Goal: Transaction & Acquisition: Purchase product/service

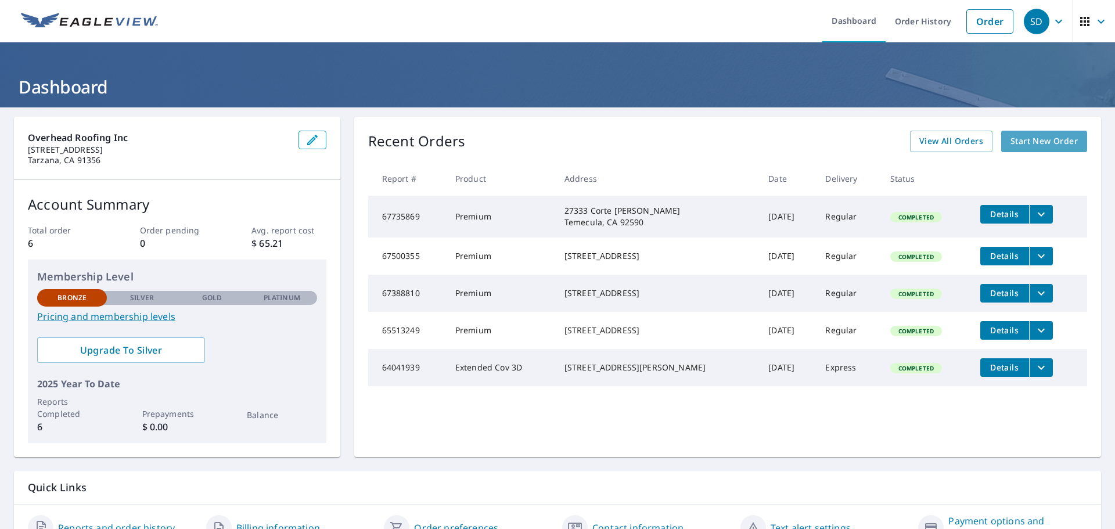
click at [1019, 136] on span "Start New Order" at bounding box center [1043, 141] width 67 height 15
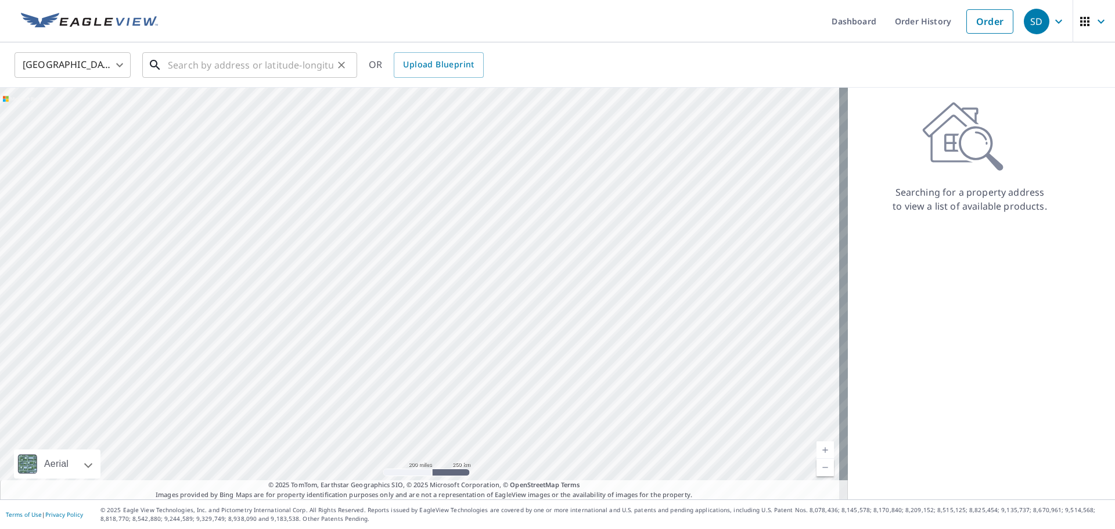
click at [230, 74] on input "text" at bounding box center [250, 65] width 165 height 33
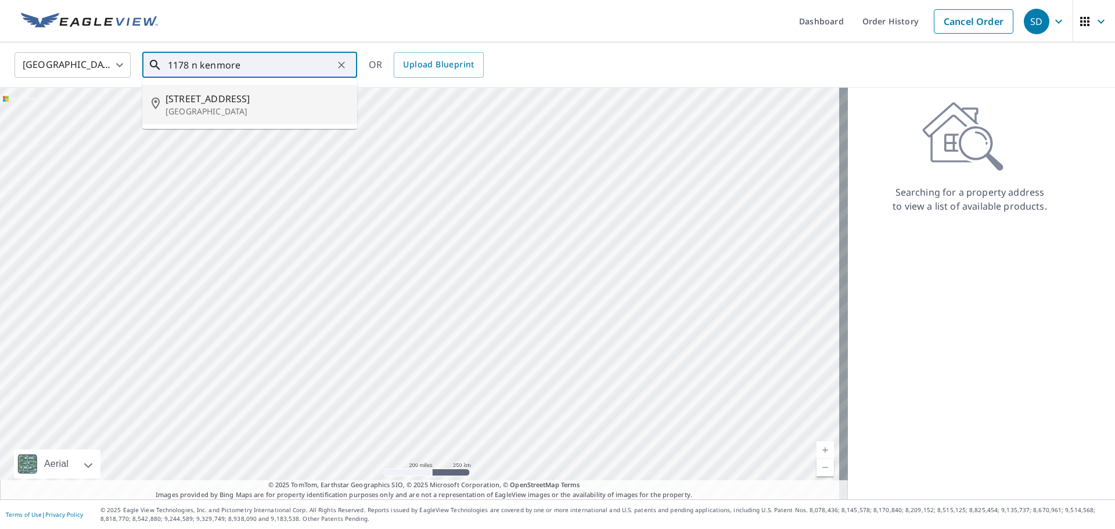
click at [190, 104] on span "[STREET_ADDRESS]" at bounding box center [256, 99] width 182 height 14
type input "1178 N Kenmore Ave Los Angeles, CA 90029"
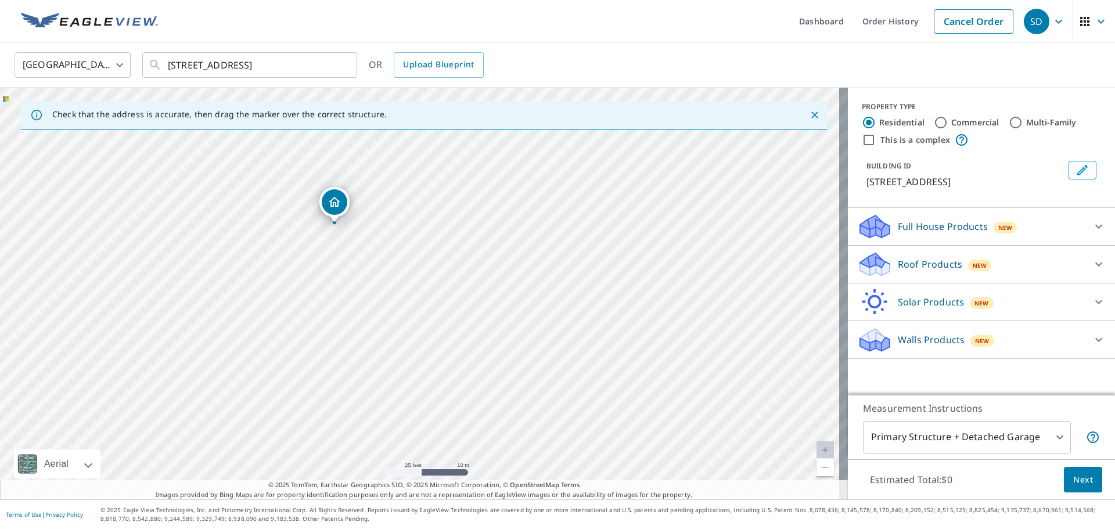
drag, startPoint x: 365, startPoint y: 252, endPoint x: 377, endPoint y: 248, distance: 13.2
click at [377, 248] on div "1178 N Kenmore Ave Los Angeles, CA 90029" at bounding box center [424, 294] width 848 height 412
click at [924, 271] on p "Roof Products" at bounding box center [930, 264] width 64 height 14
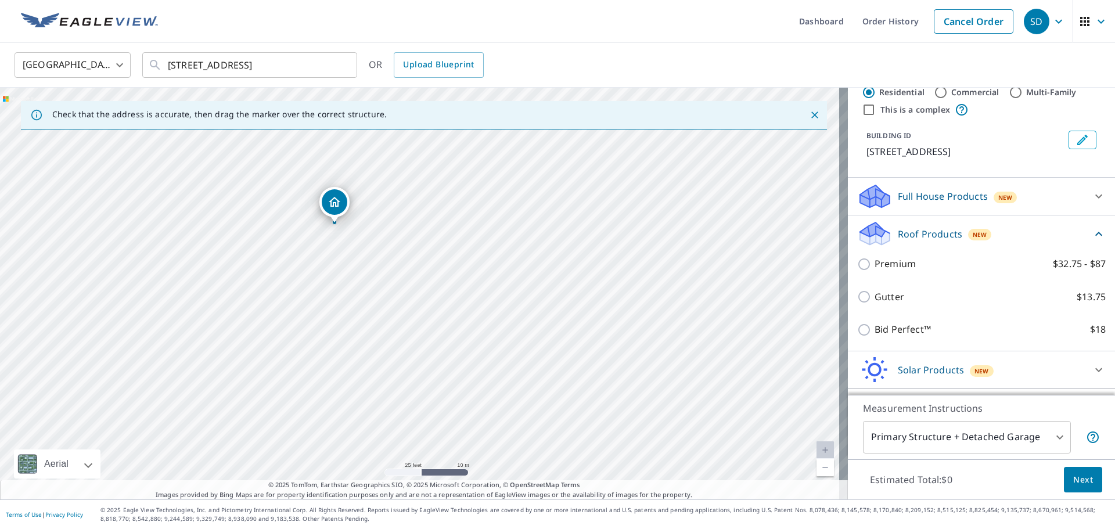
scroll to position [58, 0]
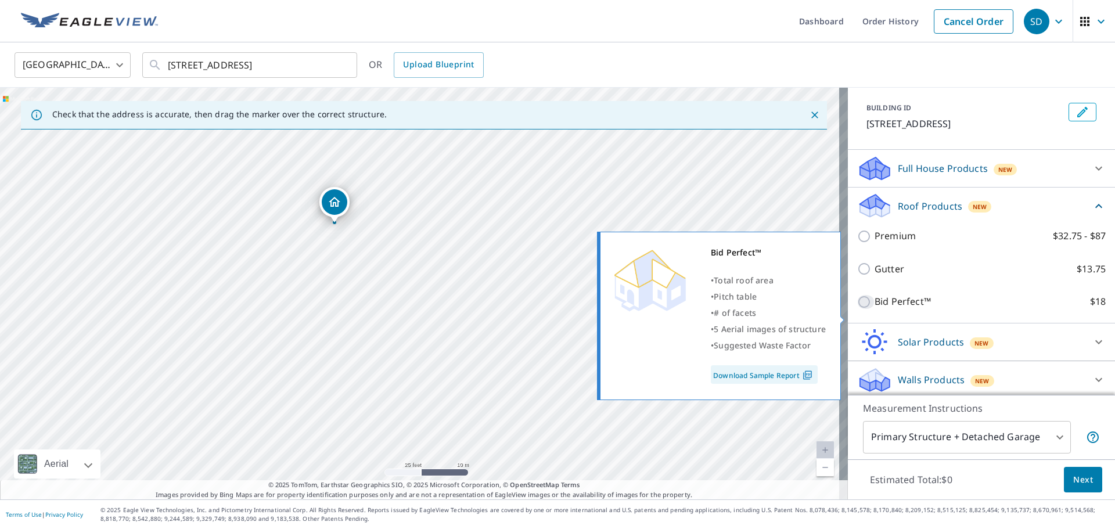
click at [857, 309] on input "Bid Perfect™ $18" at bounding box center [865, 302] width 17 height 14
checkbox input "true"
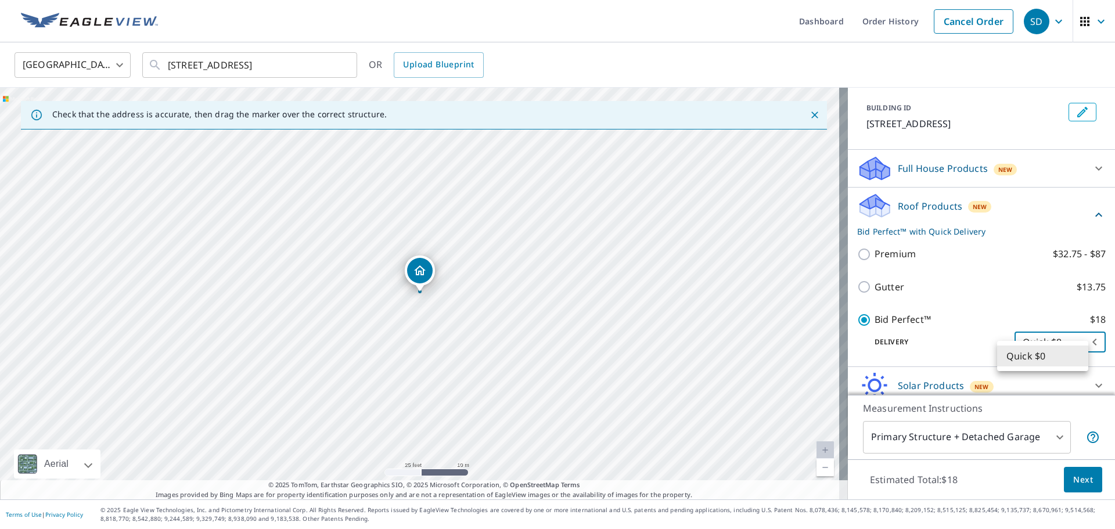
click at [1062, 358] on body "SD SD Dashboard Order History Cancel Order SD United States US ​ 1178 N Kenmore…" at bounding box center [557, 264] width 1115 height 529
click at [1062, 358] on li "Quick $0" at bounding box center [1042, 355] width 91 height 21
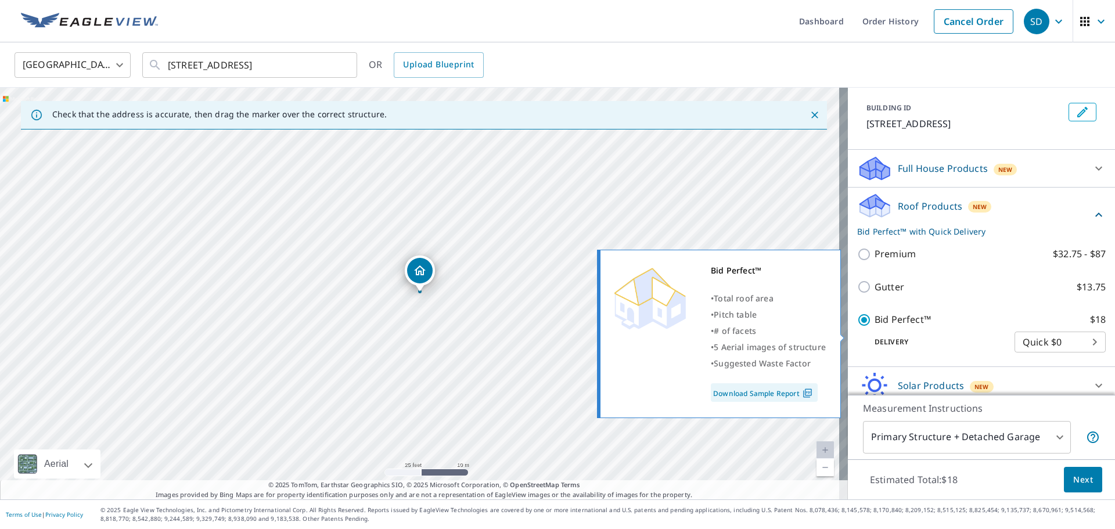
click at [795, 394] on link "Download Sample Report" at bounding box center [764, 392] width 107 height 19
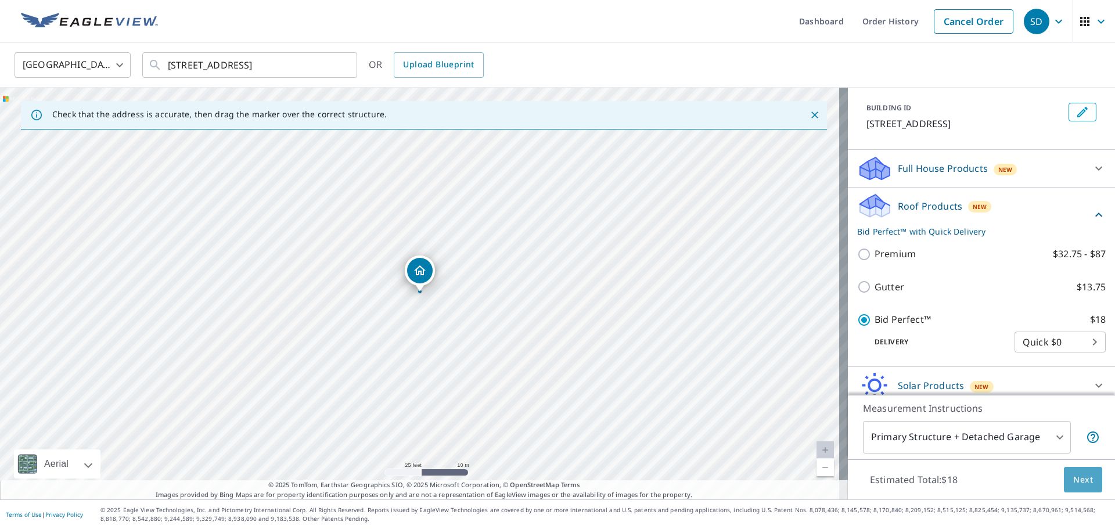
click at [1077, 480] on span "Next" at bounding box center [1083, 480] width 20 height 15
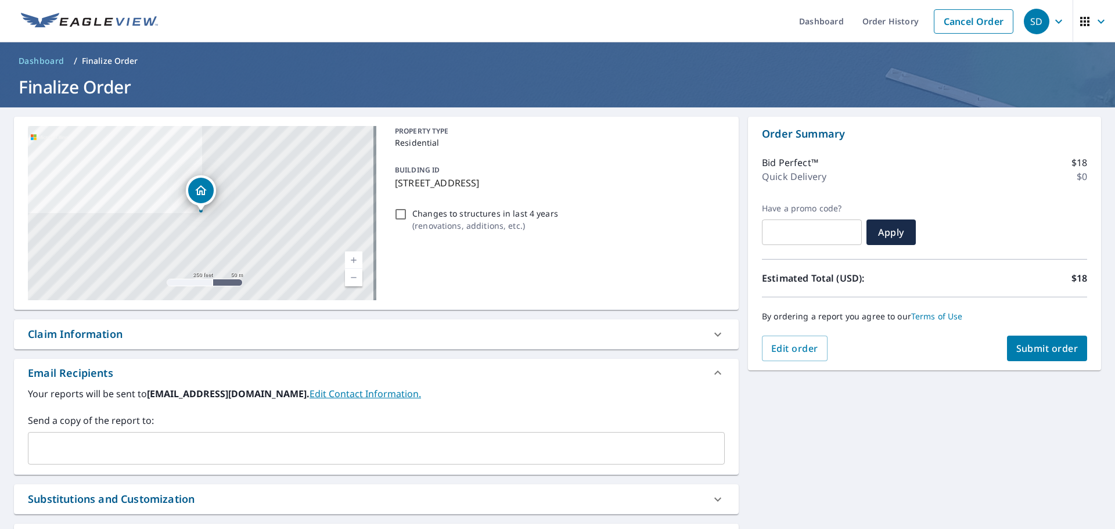
click at [1032, 347] on span "Submit order" at bounding box center [1047, 348] width 62 height 13
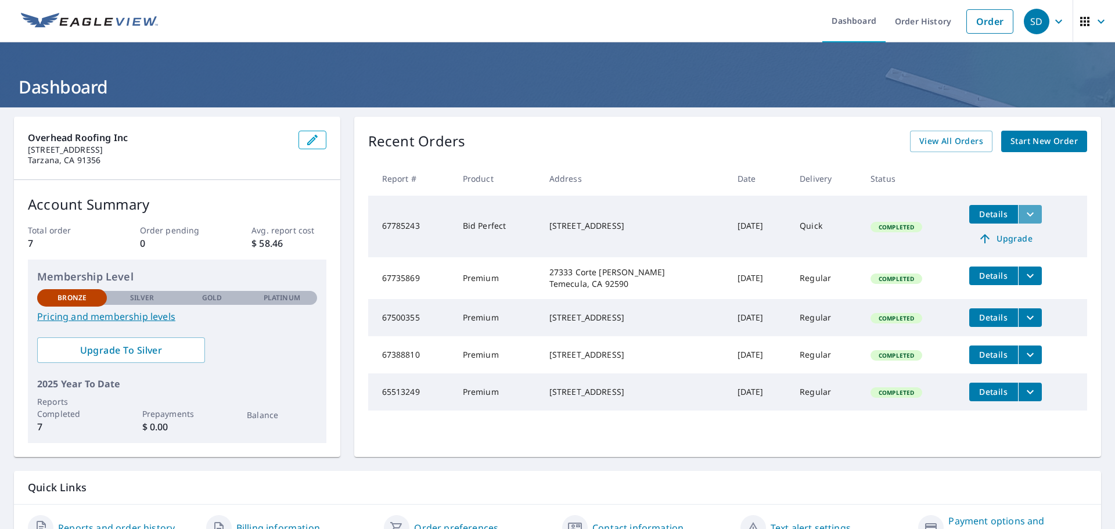
click at [1023, 213] on icon "filesDropdownBtn-67785243" at bounding box center [1030, 214] width 14 height 14
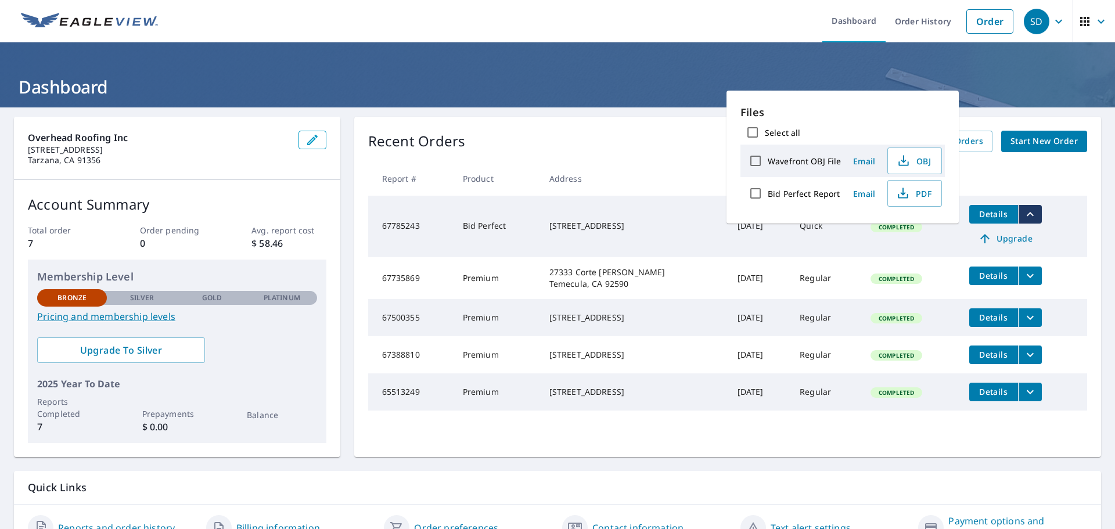
click at [979, 213] on span "Details" at bounding box center [993, 213] width 35 height 11
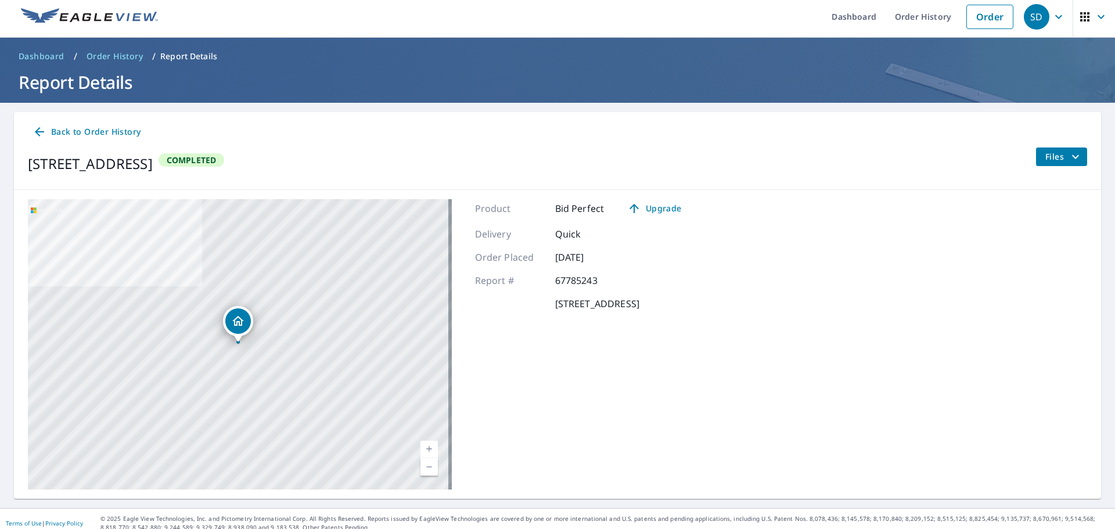
scroll to position [13, 0]
